Goal: Navigation & Orientation: Find specific page/section

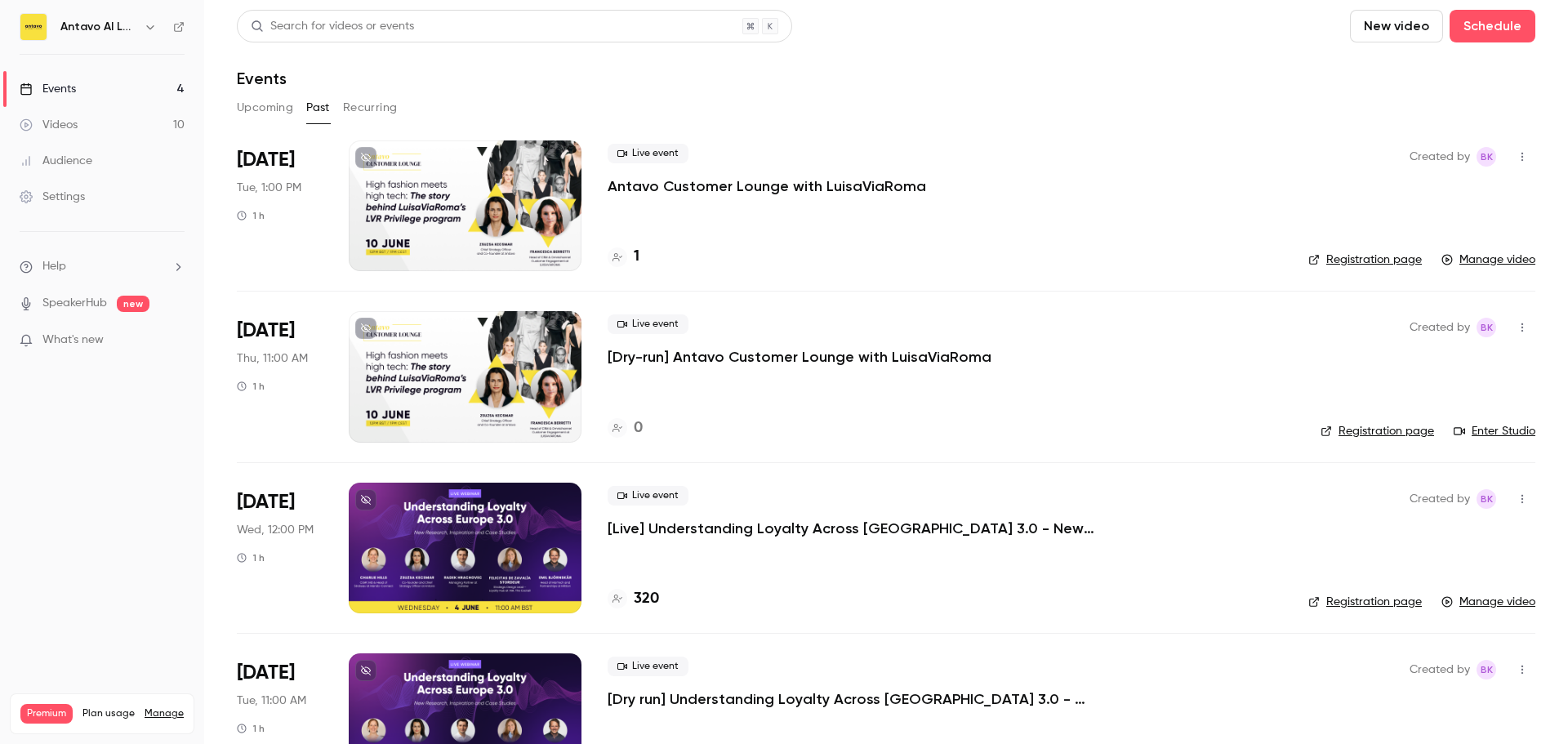
click at [106, 92] on link "Events 4" at bounding box center [102, 89] width 204 height 36
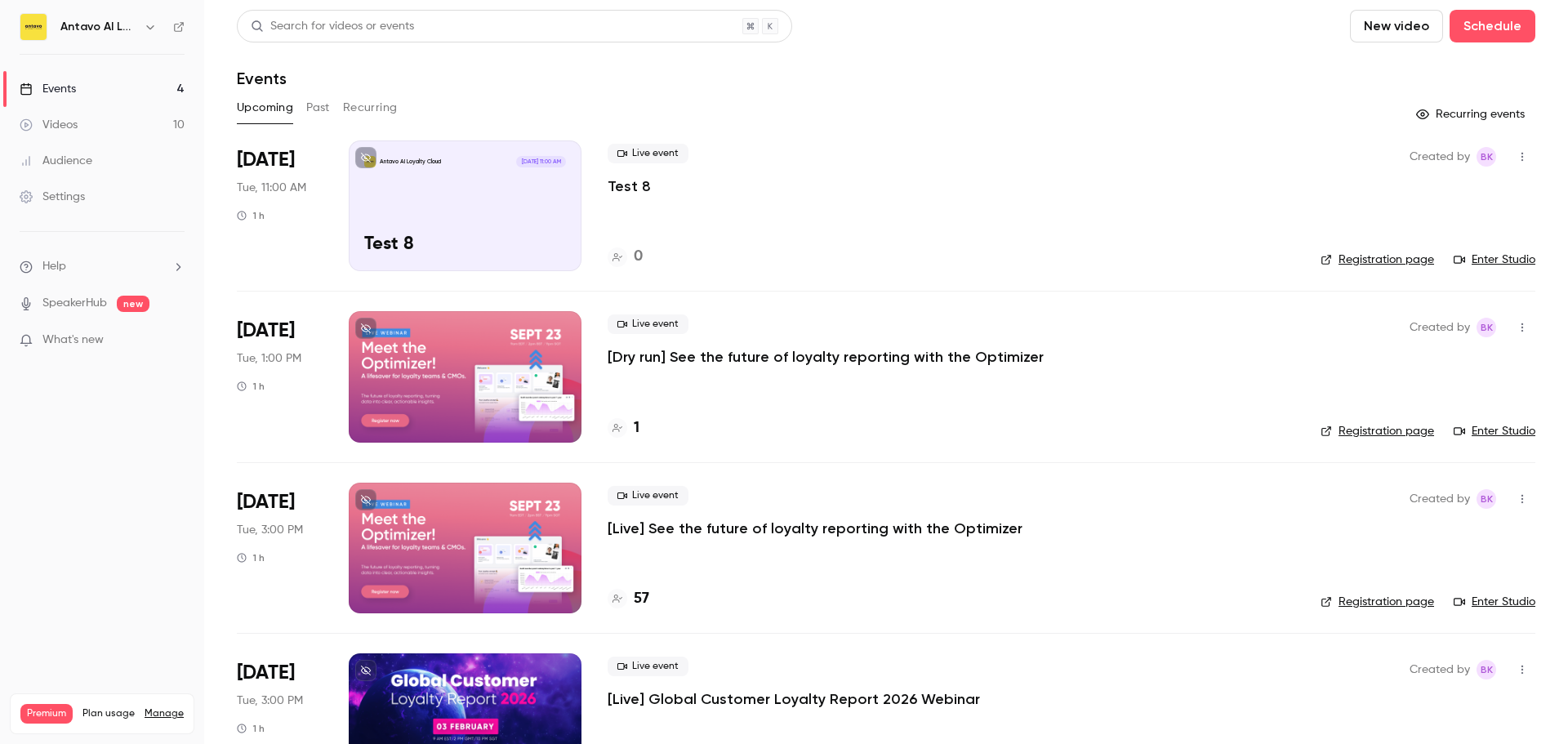
click at [1502, 260] on link "Enter Studio" at bounding box center [1494, 259] width 81 height 16
